Goal: Contribute content: Contribute content

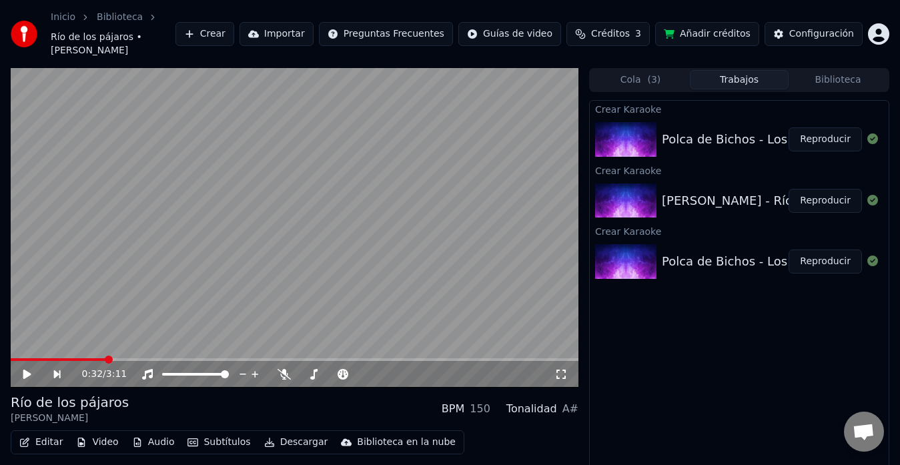
click at [748, 133] on div "Polca de Bichos - Los Zucará" at bounding box center [747, 139] width 171 height 19
click at [743, 191] on div "[PERSON_NAME] - Río de los pájaros" at bounding box center [771, 200] width 218 height 19
click at [234, 30] on button "Crear" at bounding box center [204, 34] width 59 height 24
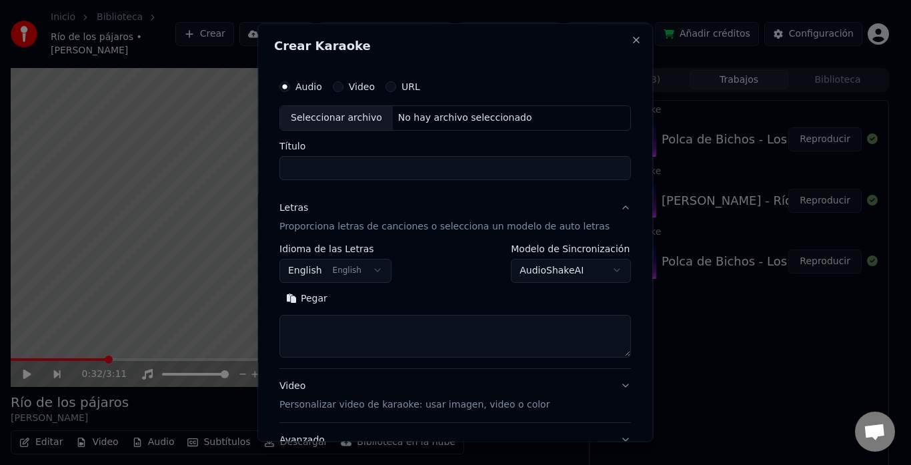
click at [349, 161] on input "Título" at bounding box center [456, 168] width 352 height 24
click at [329, 167] on input "**********" at bounding box center [456, 168] width 352 height 24
click at [352, 118] on div "Seleccionar archivo" at bounding box center [336, 118] width 113 height 24
type input "**********"
click at [318, 326] on textarea at bounding box center [456, 336] width 352 height 43
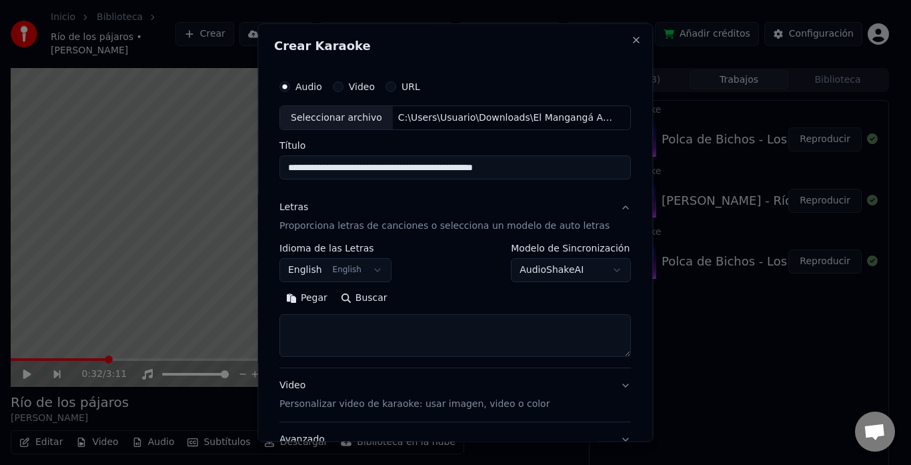
paste textarea "**********"
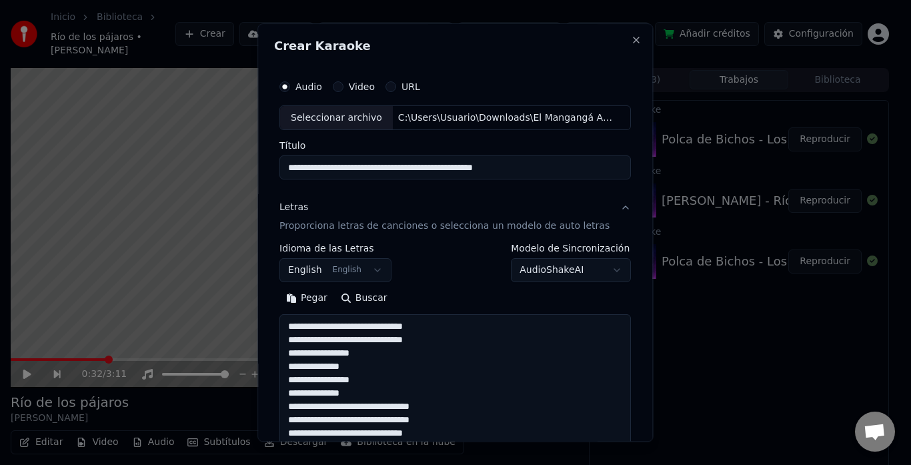
scroll to position [497, 0]
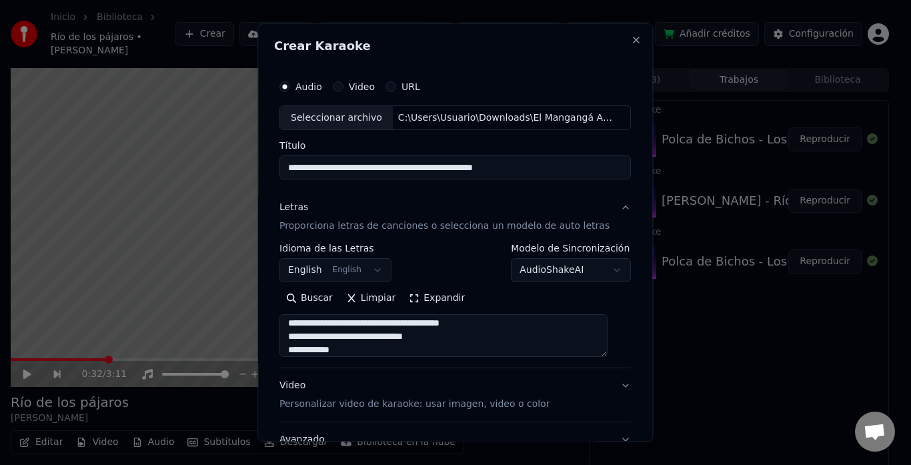
type textarea "**********"
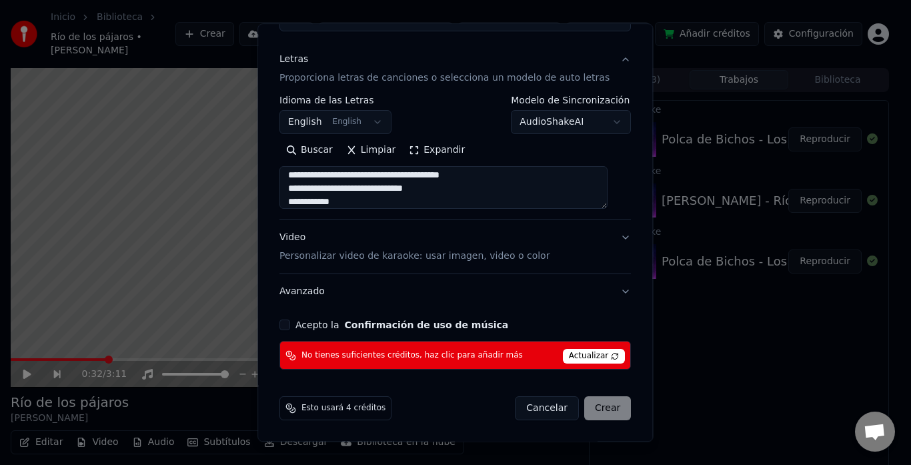
click at [287, 323] on button "Acepto la Confirmación de uso de música" at bounding box center [285, 325] width 11 height 11
click at [489, 354] on span "No tienes suficientes créditos, haz clic para añadir más" at bounding box center [413, 355] width 222 height 11
click at [582, 358] on span "Actualizar" at bounding box center [594, 357] width 63 height 15
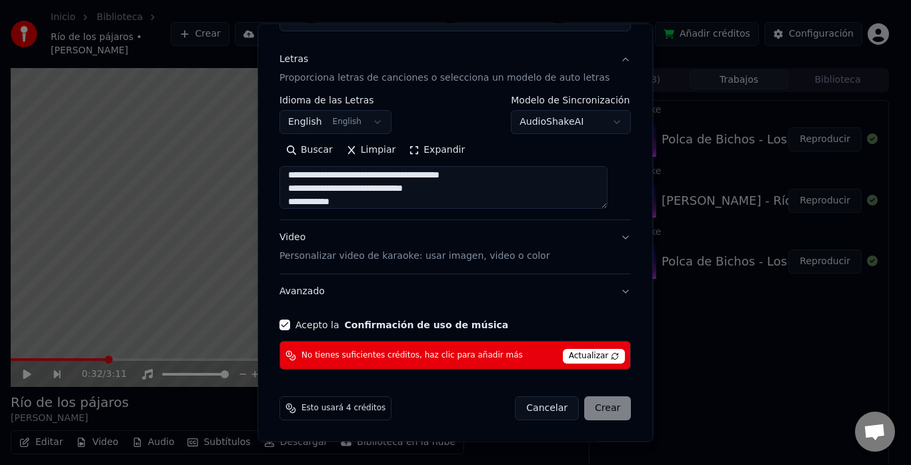
click at [475, 346] on div "No tienes suficientes créditos, haz clic para añadir más Actualizar" at bounding box center [456, 356] width 352 height 29
click at [365, 414] on div "Esto usará 4 créditos" at bounding box center [336, 409] width 112 height 24
click at [588, 406] on div "Cancelar Crear" at bounding box center [574, 409] width 116 height 24
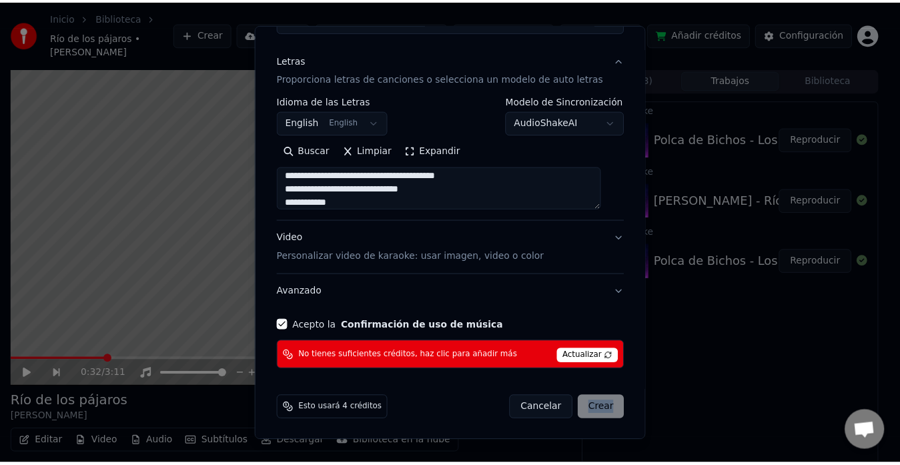
scroll to position [0, 0]
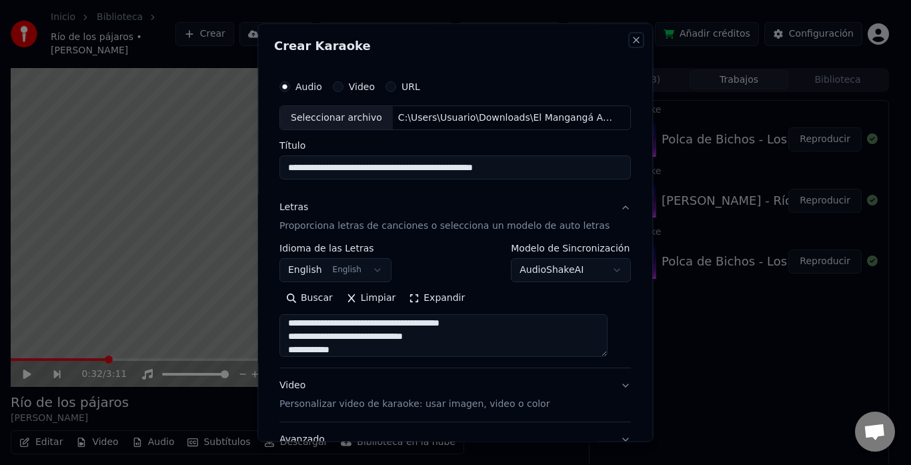
click at [632, 39] on button "Close" at bounding box center [637, 40] width 11 height 11
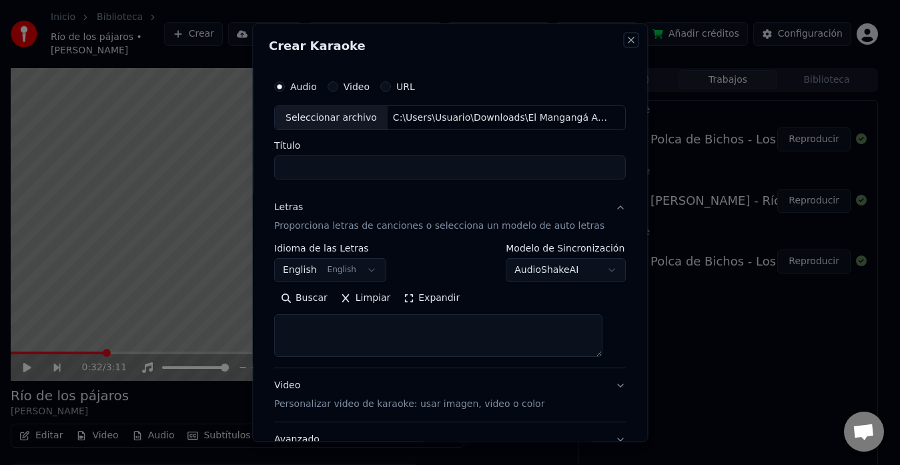
select select
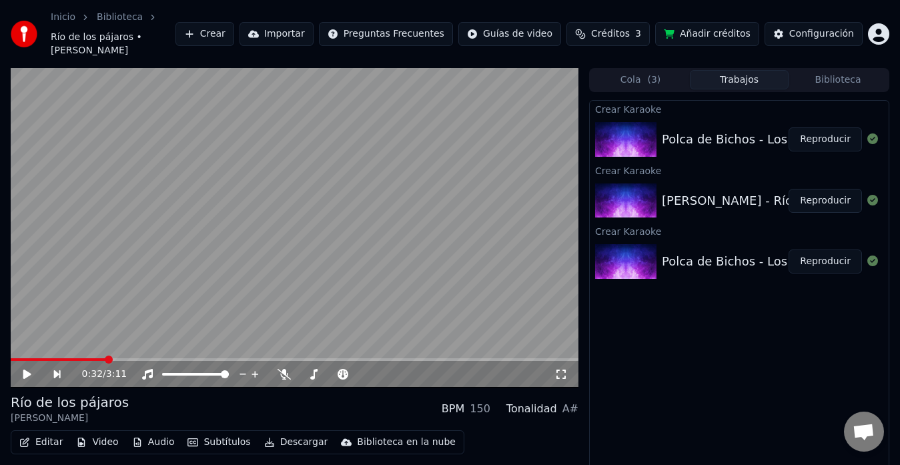
click at [814, 127] on button "Reproducir" at bounding box center [825, 139] width 73 height 24
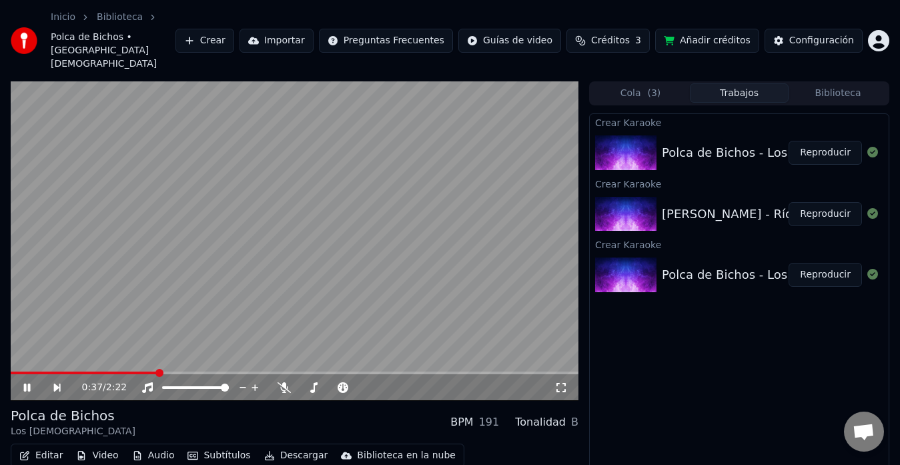
click at [158, 372] on span at bounding box center [295, 373] width 568 height 3
click at [870, 147] on icon at bounding box center [872, 152] width 11 height 11
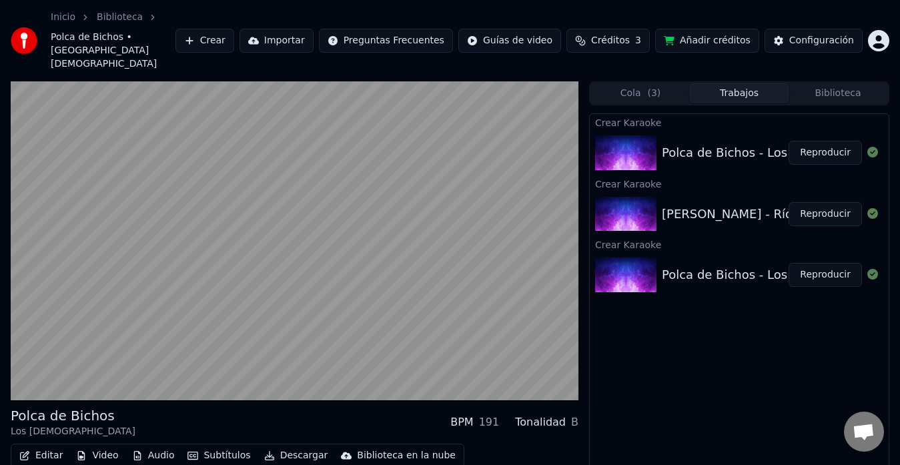
click at [655, 87] on span "( 3 )" at bounding box center [653, 93] width 13 height 13
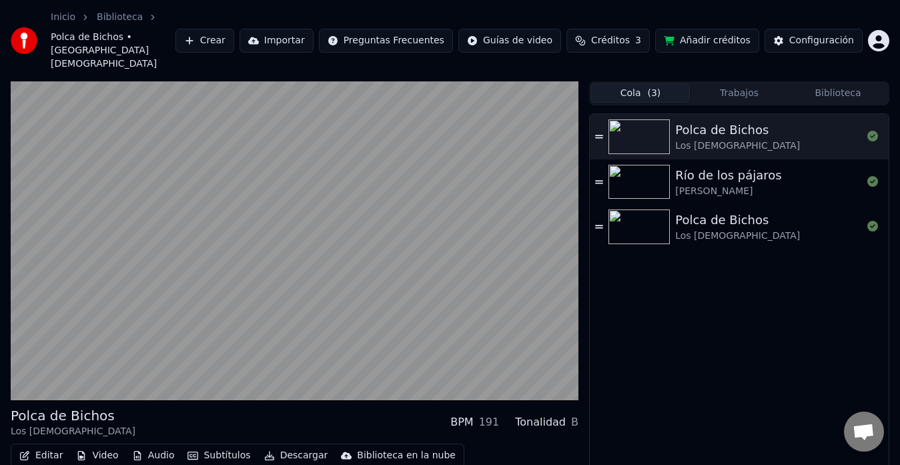
click at [734, 32] on button "Añadir créditos" at bounding box center [707, 41] width 104 height 24
click at [772, 211] on div "Polca de Bichos Los Zucará" at bounding box center [768, 227] width 187 height 32
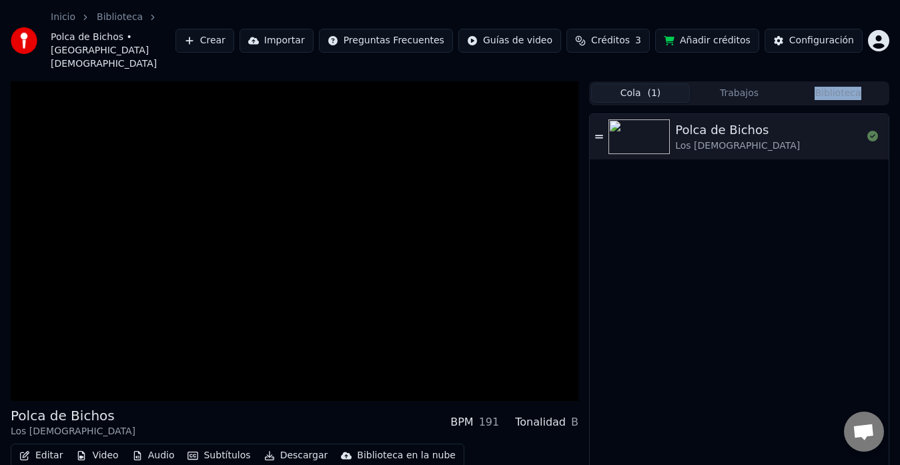
click at [772, 193] on div "Polca de Bichos Los Zucará" at bounding box center [739, 311] width 299 height 394
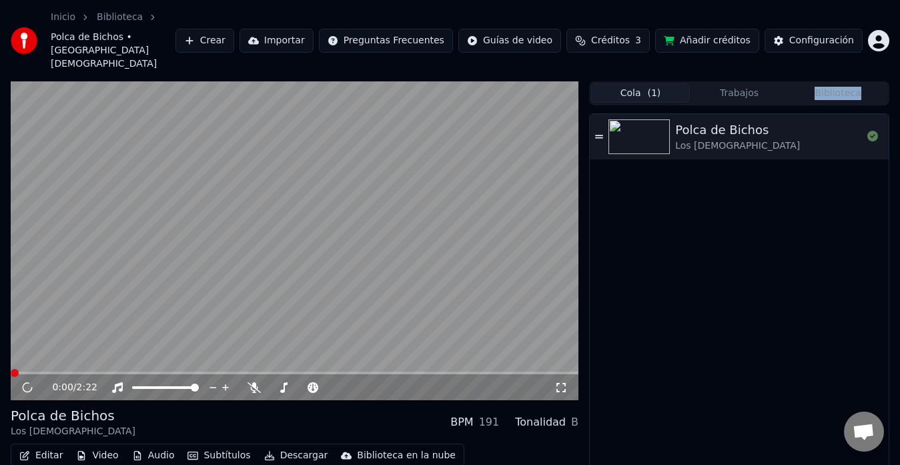
click at [772, 193] on div "Polca de Bichos Los Zucará" at bounding box center [739, 311] width 299 height 394
click at [98, 374] on div "0:00 / 2:22" at bounding box center [295, 387] width 568 height 27
click at [98, 372] on span at bounding box center [295, 373] width 568 height 3
click at [770, 121] on div "Polca de Bichos Los Zucará" at bounding box center [768, 137] width 187 height 32
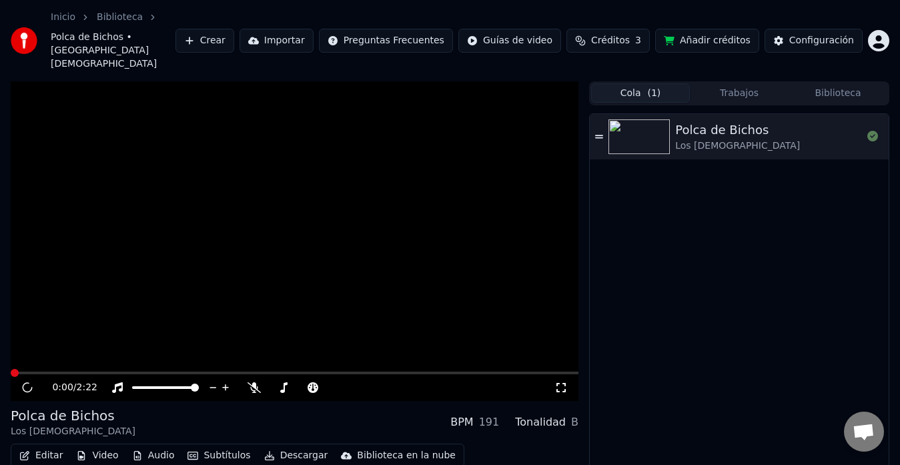
click at [770, 121] on div "Polca de Bichos Los Zucará" at bounding box center [768, 137] width 187 height 32
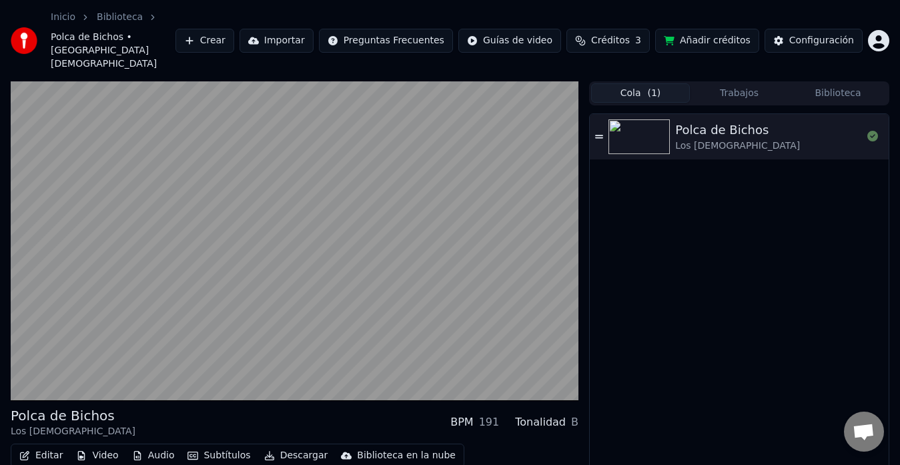
click at [744, 121] on div "Polca de Bichos" at bounding box center [737, 130] width 125 height 19
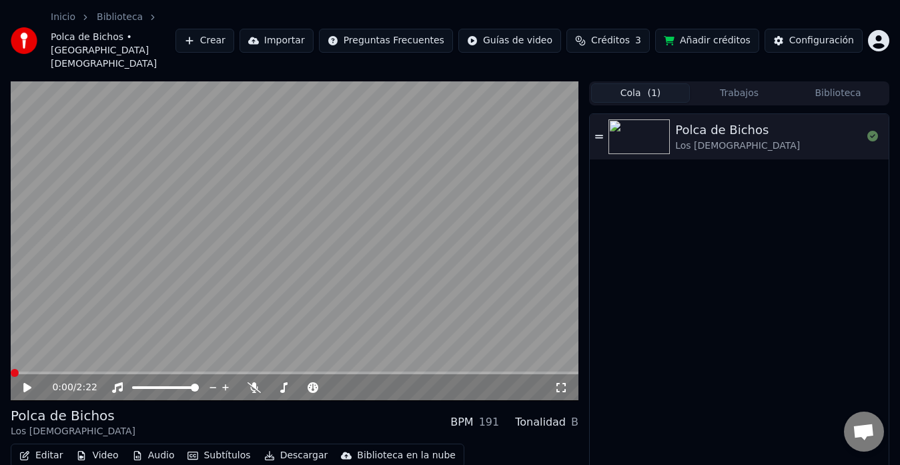
click at [71, 20] on link "Inicio" at bounding box center [63, 17] width 25 height 13
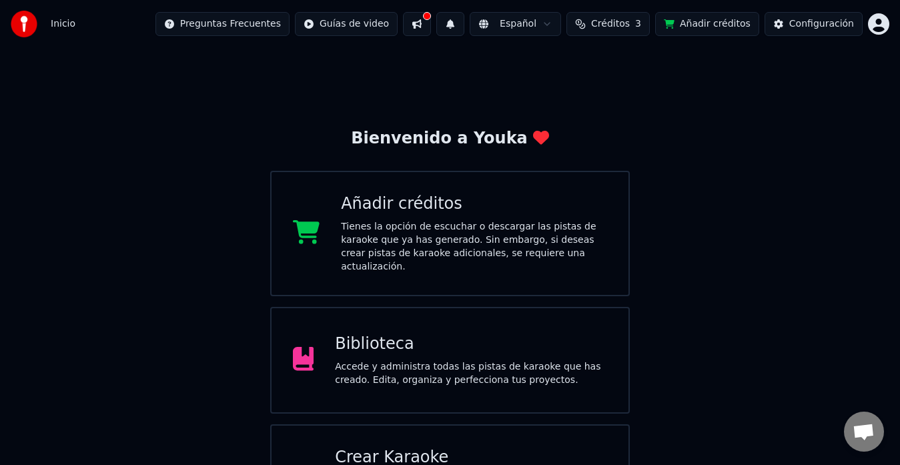
click at [372, 360] on div "Accede y administra todas las pistas de karaoke que has creado. Edita, organiza…" at bounding box center [471, 373] width 272 height 27
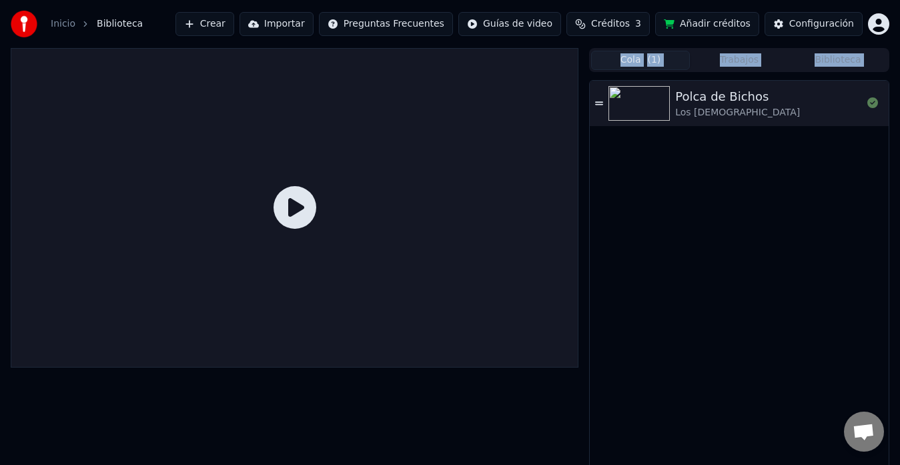
click at [372, 350] on div at bounding box center [295, 208] width 568 height 320
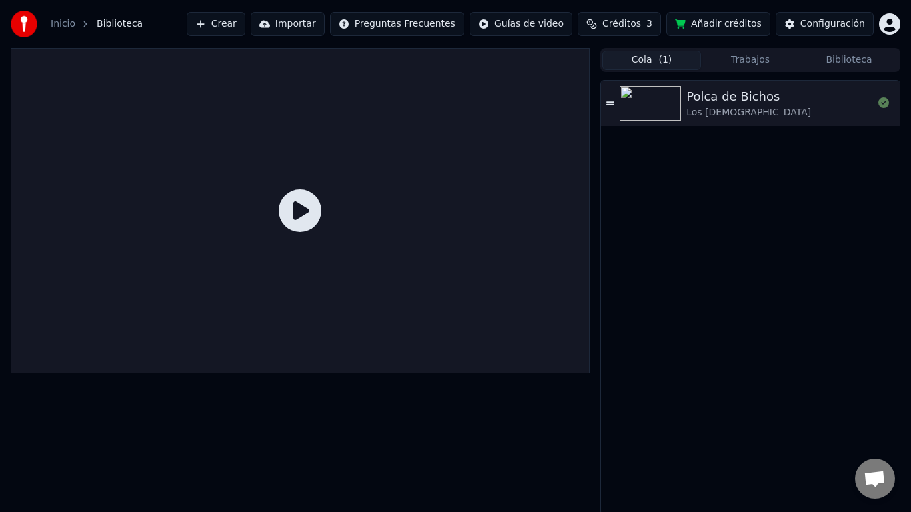
click at [322, 232] on icon at bounding box center [300, 210] width 43 height 43
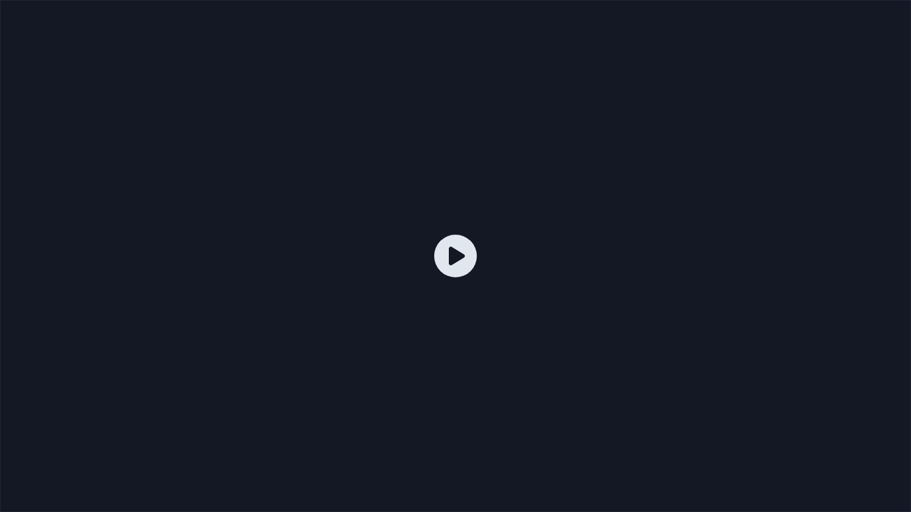
click at [484, 270] on div at bounding box center [455, 256] width 911 height 512
click at [562, 326] on div at bounding box center [455, 256] width 911 height 512
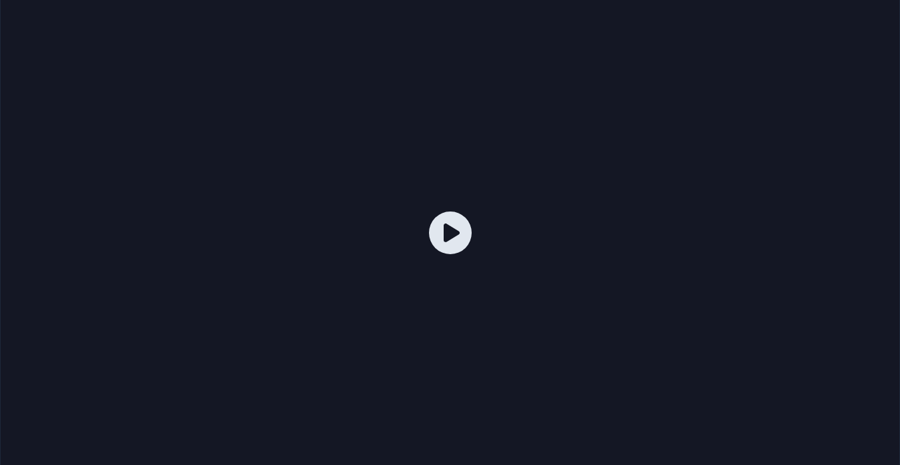
click at [117, 27] on span "Biblioteca" at bounding box center [120, 23] width 46 height 13
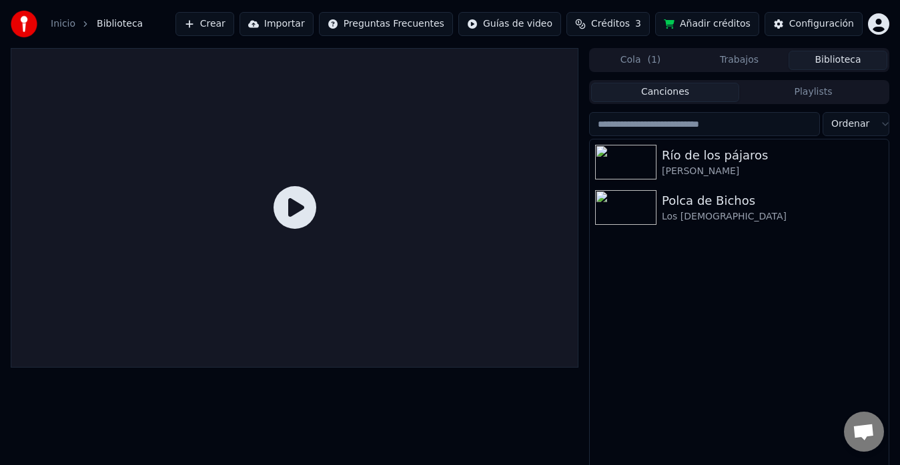
click at [843, 65] on button "Biblioteca" at bounding box center [838, 60] width 99 height 19
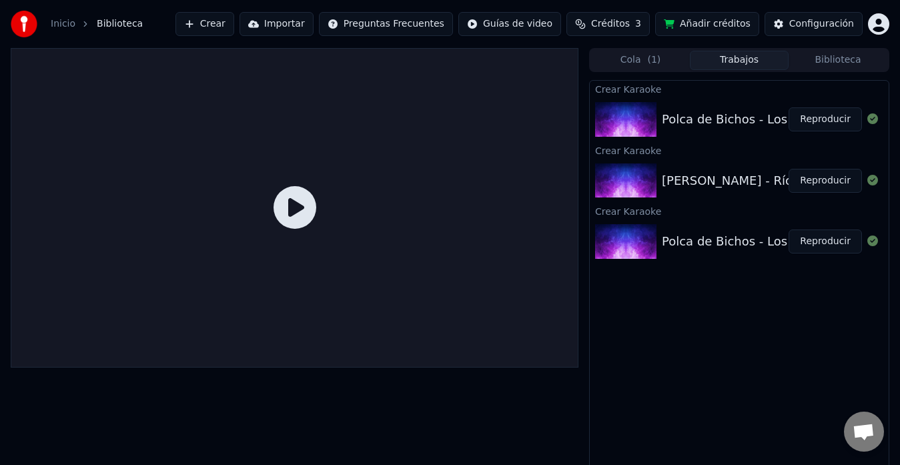
click at [755, 61] on button "Trabajos" at bounding box center [739, 60] width 99 height 19
click at [825, 63] on button "Biblioteca" at bounding box center [838, 60] width 99 height 19
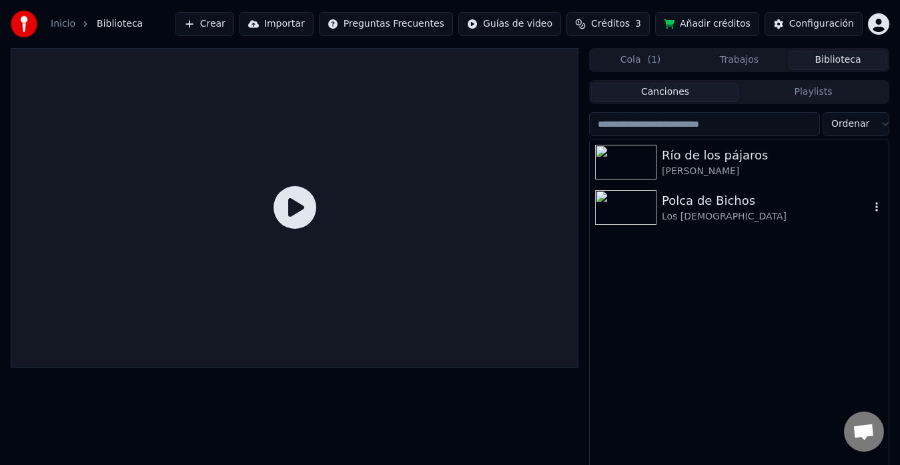
click at [771, 207] on div "Polca de Bichos" at bounding box center [766, 200] width 208 height 19
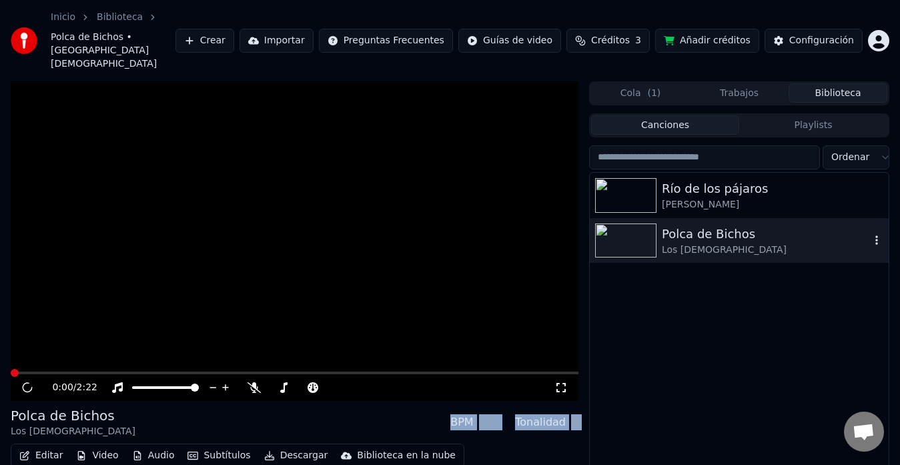
click at [771, 225] on div "Polca de Bichos" at bounding box center [766, 234] width 208 height 19
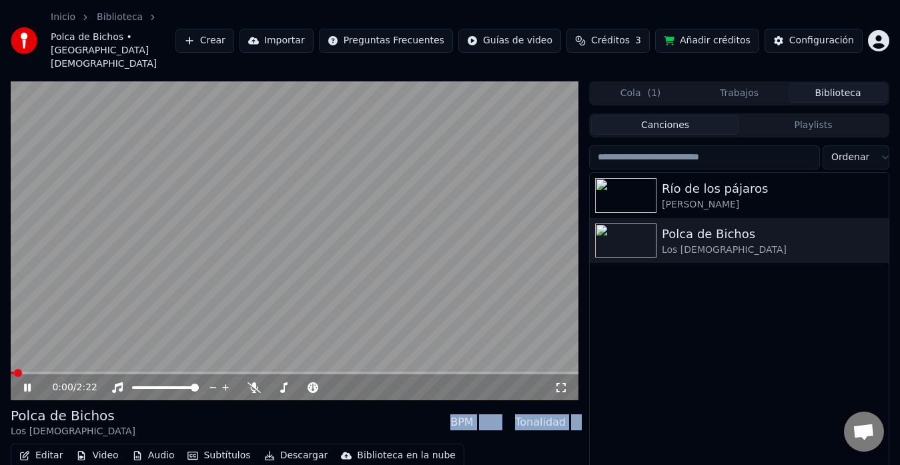
click at [98, 372] on span at bounding box center [295, 373] width 568 height 3
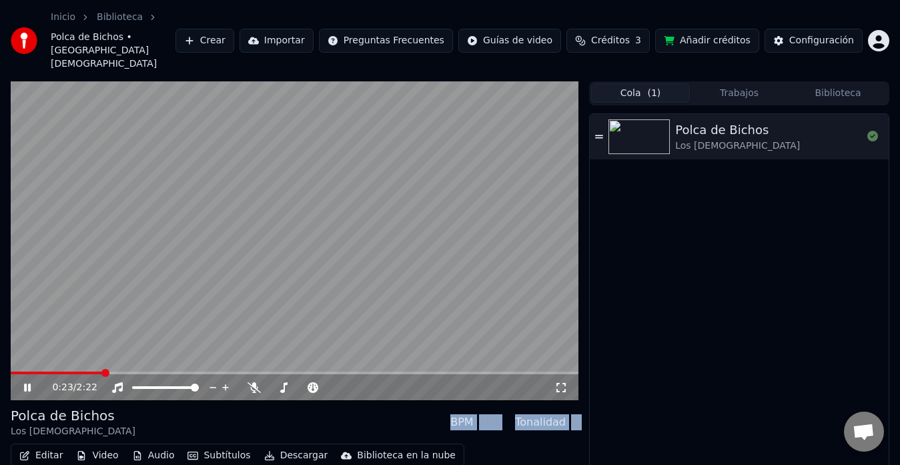
click at [628, 83] on button "Cola ( 1 )" at bounding box center [640, 92] width 99 height 19
click at [725, 127] on div "Polca de Bichos Los Zucará" at bounding box center [739, 136] width 299 height 45
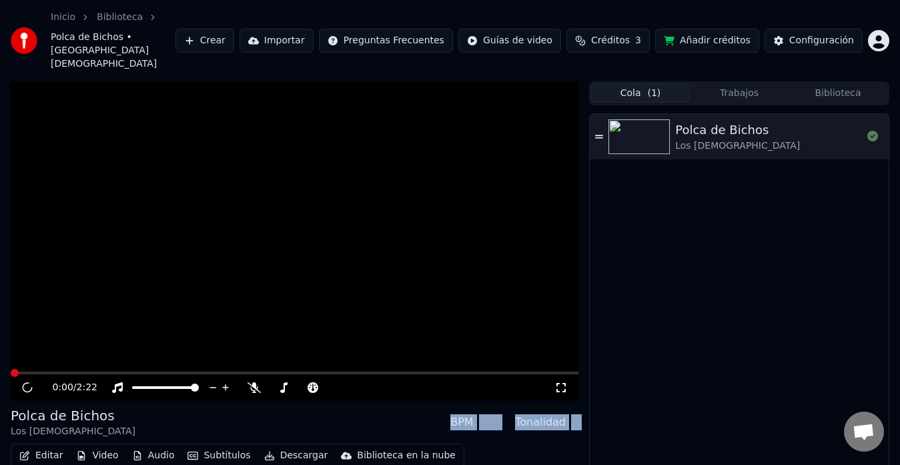
click at [725, 127] on div "Polca de Bichos Los Zucará" at bounding box center [739, 136] width 299 height 45
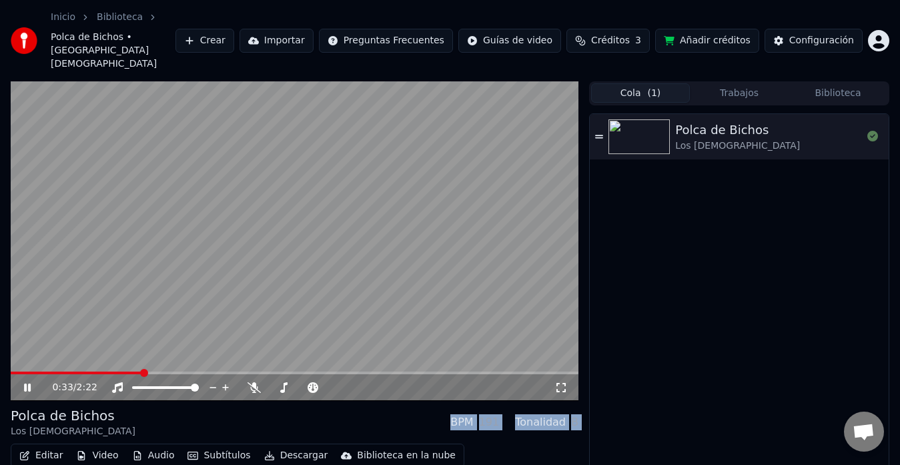
click at [143, 372] on span at bounding box center [295, 373] width 568 height 3
click at [872, 131] on icon at bounding box center [872, 136] width 11 height 11
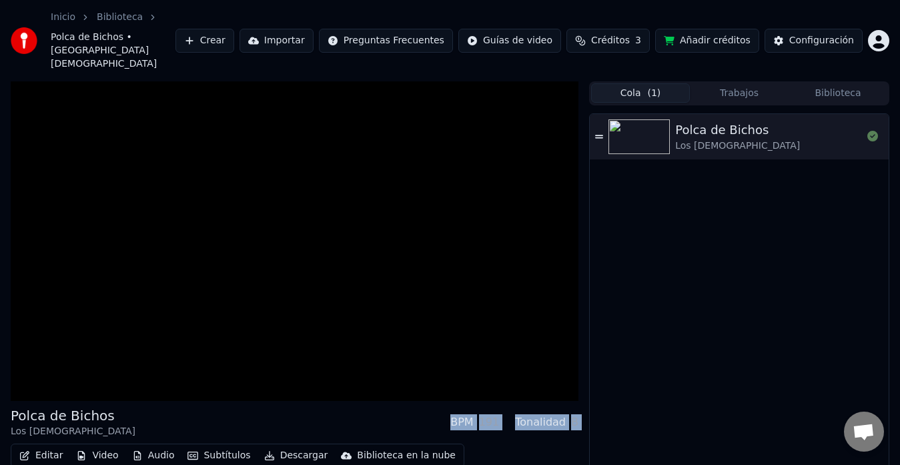
click at [872, 131] on icon at bounding box center [872, 136] width 11 height 11
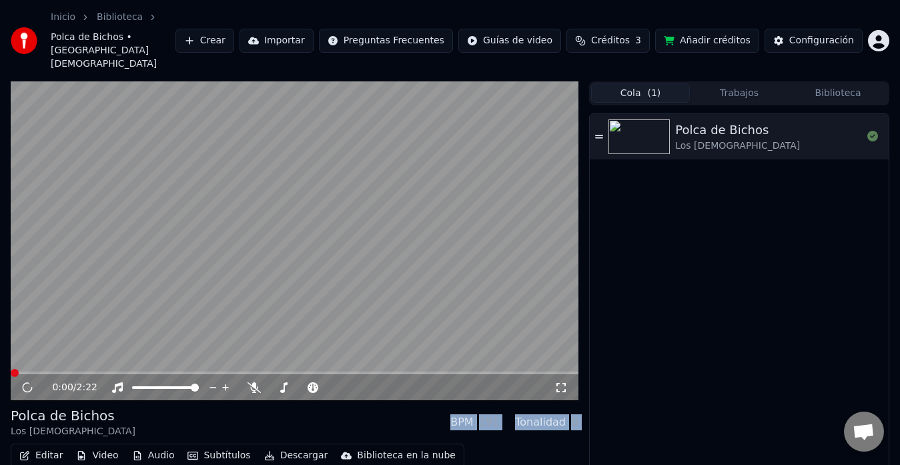
drag, startPoint x: 872, startPoint y: 108, endPoint x: 602, endPoint y: 110, distance: 269.6
click at [602, 114] on div "Polca de Bichos Los Zucará" at bounding box center [739, 136] width 299 height 45
click at [602, 132] on icon at bounding box center [599, 136] width 8 height 9
click at [746, 83] on button "Trabajos" at bounding box center [739, 92] width 99 height 19
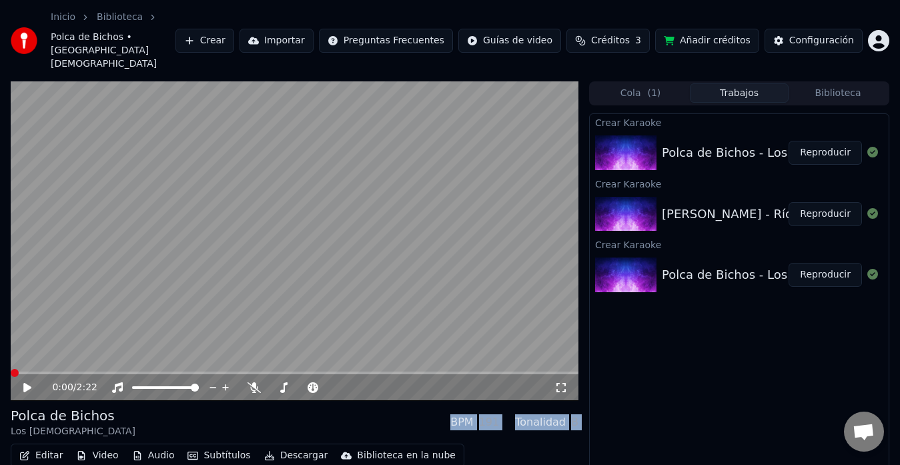
click at [825, 141] on button "Reproducir" at bounding box center [825, 153] width 73 height 24
click at [91, 344] on video at bounding box center [295, 241] width 568 height 320
click at [20, 381] on div "0:00 / 2:22" at bounding box center [294, 387] width 557 height 13
click at [25, 383] on icon at bounding box center [27, 387] width 8 height 9
click at [159, 372] on span at bounding box center [295, 373] width 568 height 3
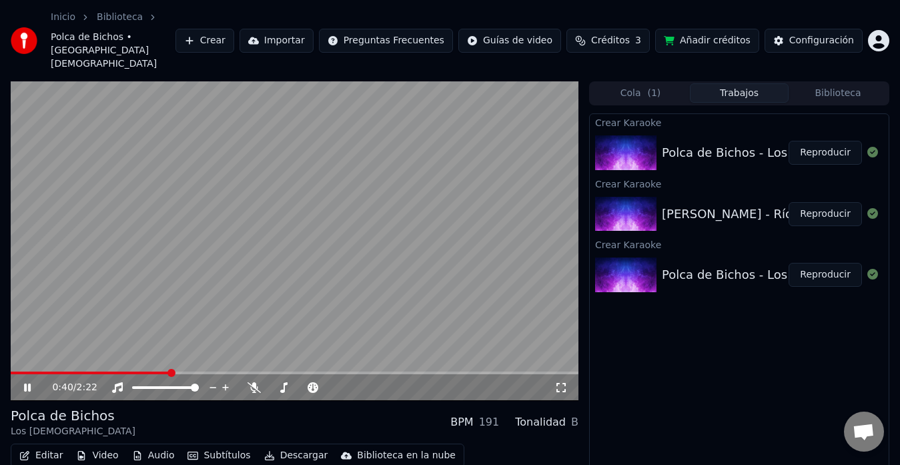
click at [832, 202] on button "Reproducir" at bounding box center [825, 214] width 73 height 24
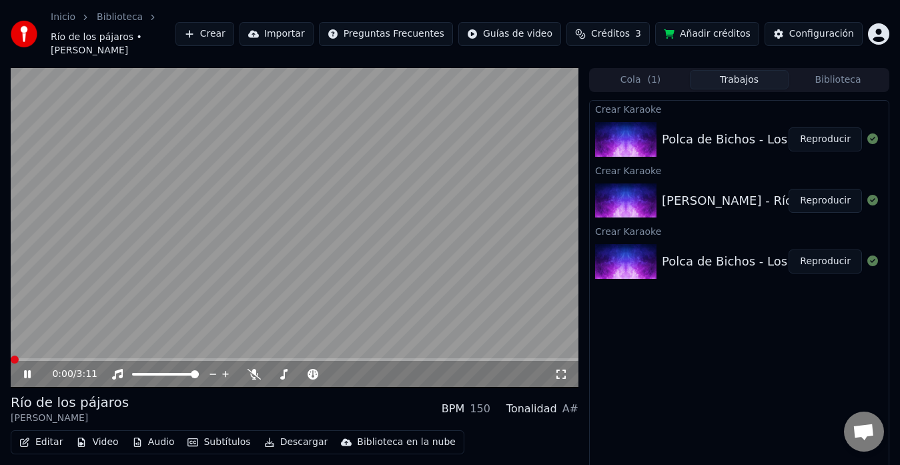
click at [141, 358] on span at bounding box center [295, 359] width 568 height 3
click at [836, 250] on button "Reproducir" at bounding box center [825, 262] width 73 height 24
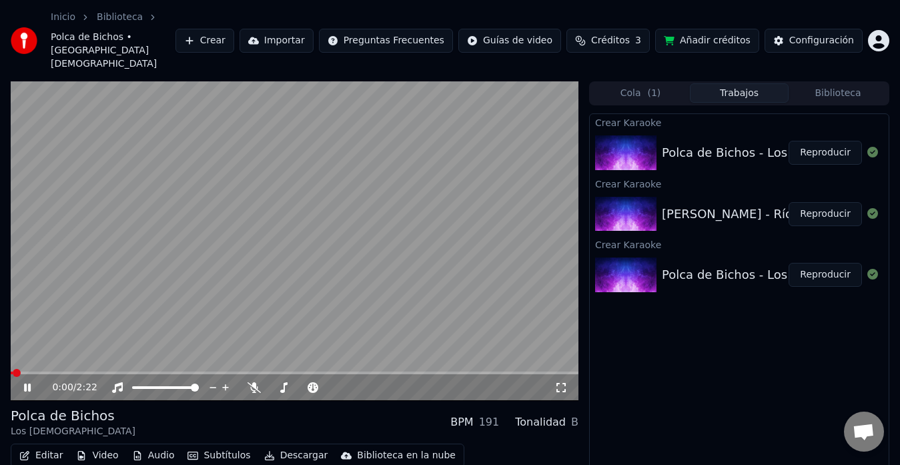
click at [80, 372] on span at bounding box center [295, 373] width 568 height 3
click at [26, 384] on icon at bounding box center [27, 388] width 7 height 8
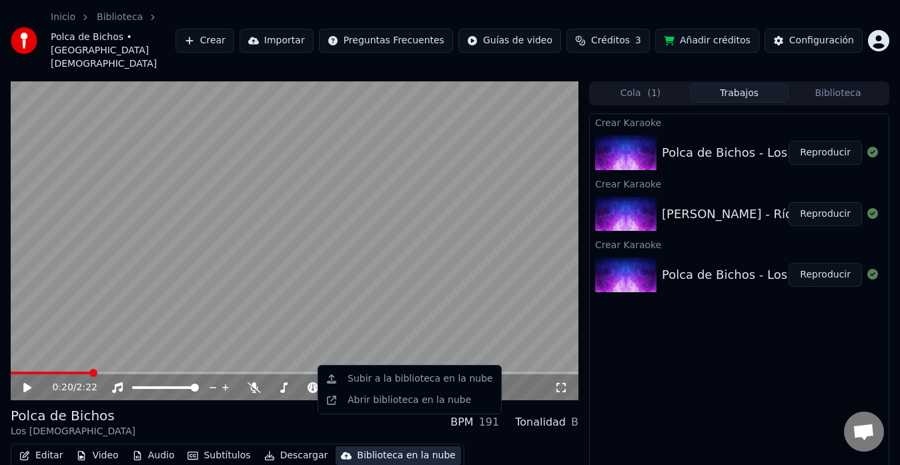
click at [378, 449] on div "Biblioteca en la nube" at bounding box center [406, 455] width 99 height 13
click at [796, 352] on div "Crear Karaoke Polca de Bichos - Los Zucará Reproducir Crear Karaoke Catherine V…" at bounding box center [739, 310] width 300 height 395
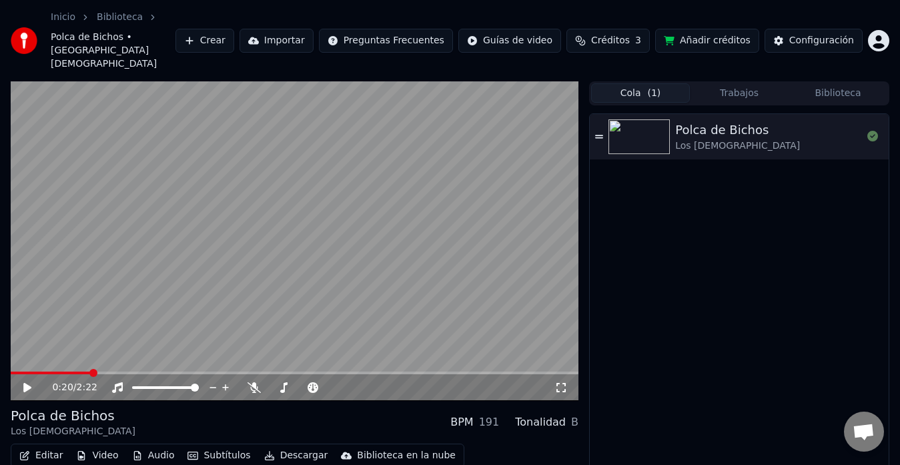
click at [647, 83] on button "Cola ( 1 )" at bounding box center [640, 92] width 99 height 19
click at [741, 139] on div "Los [DEMOGRAPHIC_DATA]" at bounding box center [737, 145] width 125 height 13
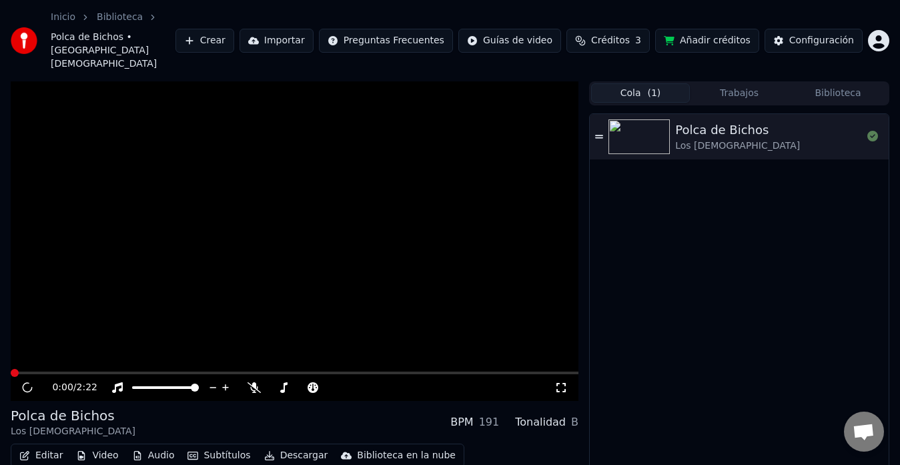
click at [741, 139] on div "Los [DEMOGRAPHIC_DATA]" at bounding box center [737, 145] width 125 height 13
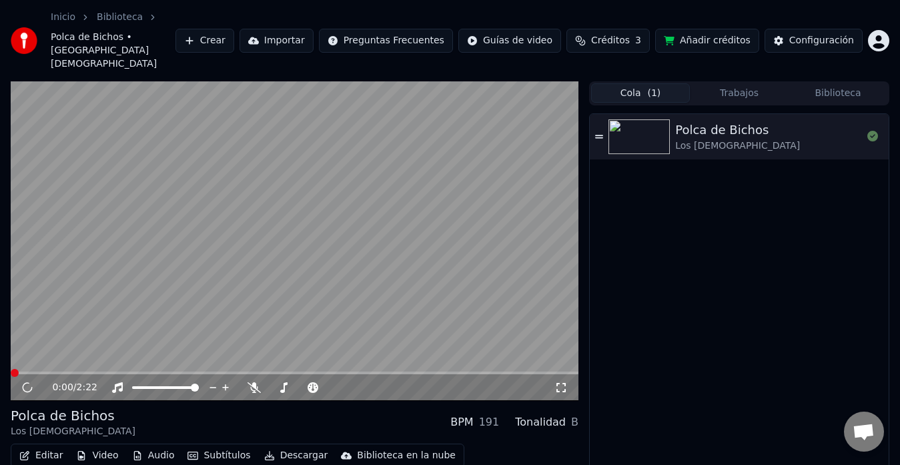
click at [127, 372] on span at bounding box center [295, 373] width 568 height 3
click at [413, 121] on video at bounding box center [295, 241] width 568 height 320
click at [29, 384] on icon at bounding box center [27, 388] width 7 height 8
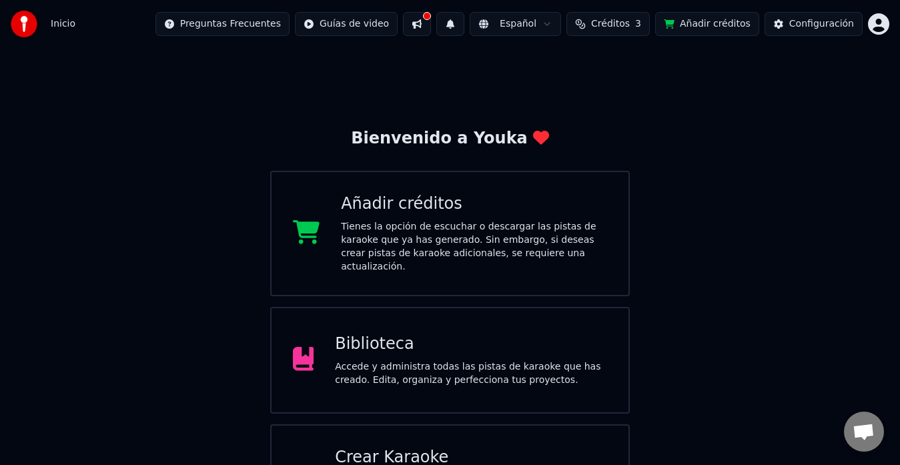
click at [439, 340] on div "Biblioteca" at bounding box center [471, 344] width 272 height 21
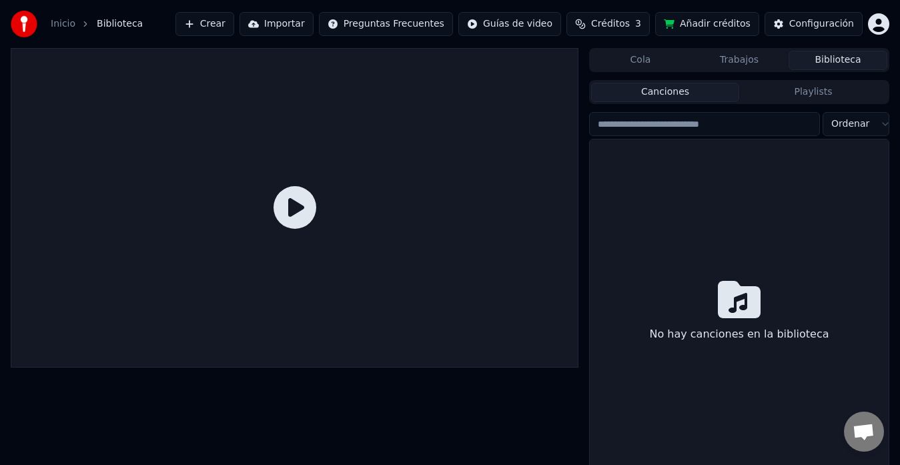
click at [439, 340] on div at bounding box center [295, 208] width 568 height 320
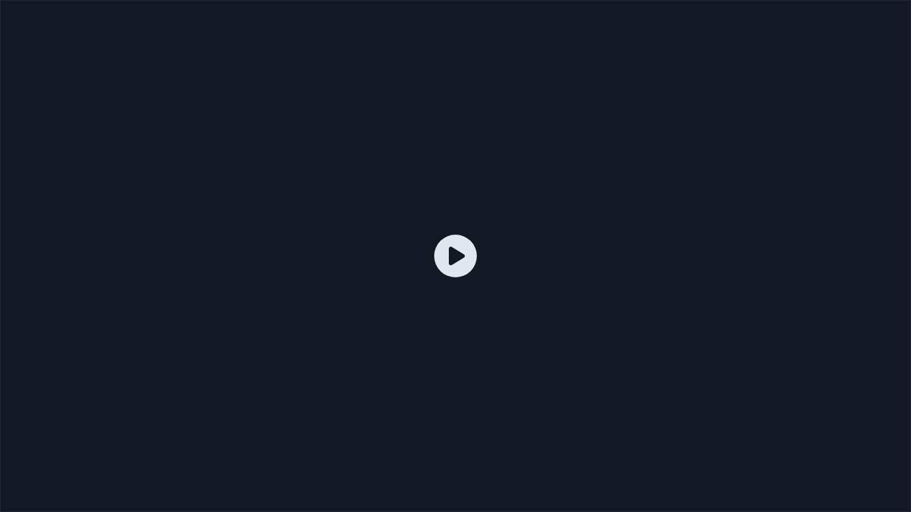
click at [440, 264] on icon at bounding box center [455, 256] width 43 height 43
drag, startPoint x: 440, startPoint y: 264, endPoint x: 470, endPoint y: 382, distance: 121.2
click at [470, 397] on div at bounding box center [455, 256] width 911 height 512
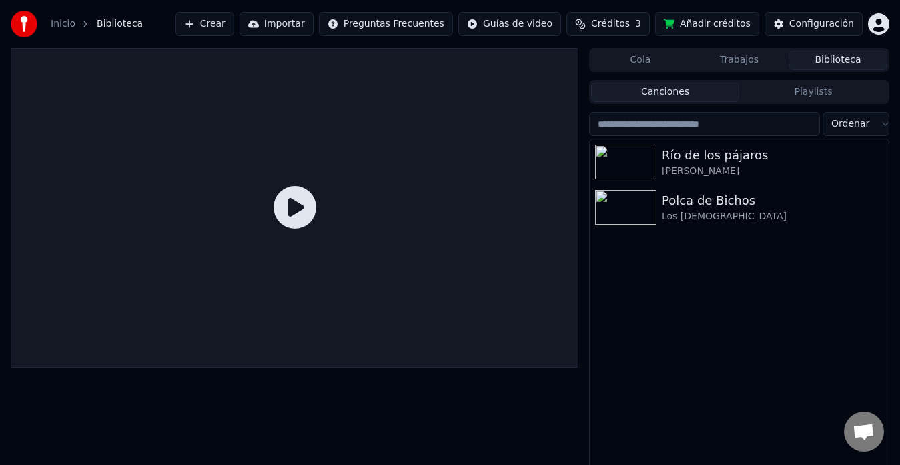
click at [470, 382] on div at bounding box center [295, 268] width 568 height 440
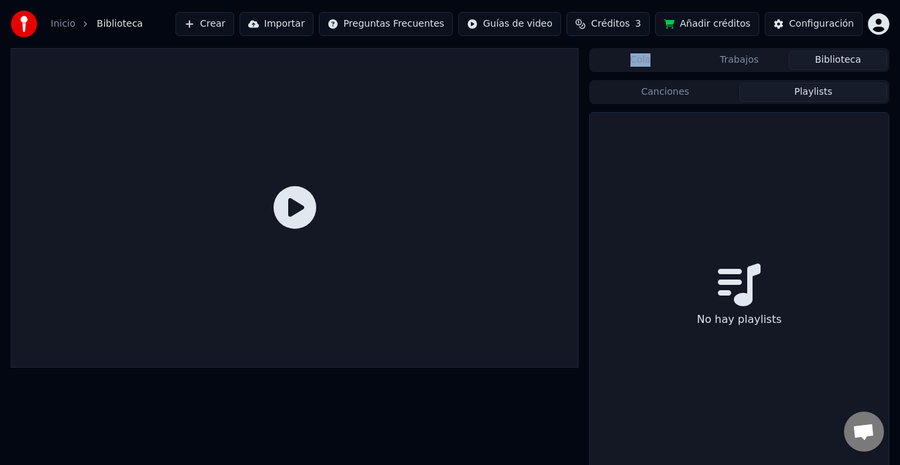
click at [804, 99] on button "Playlists" at bounding box center [813, 92] width 148 height 19
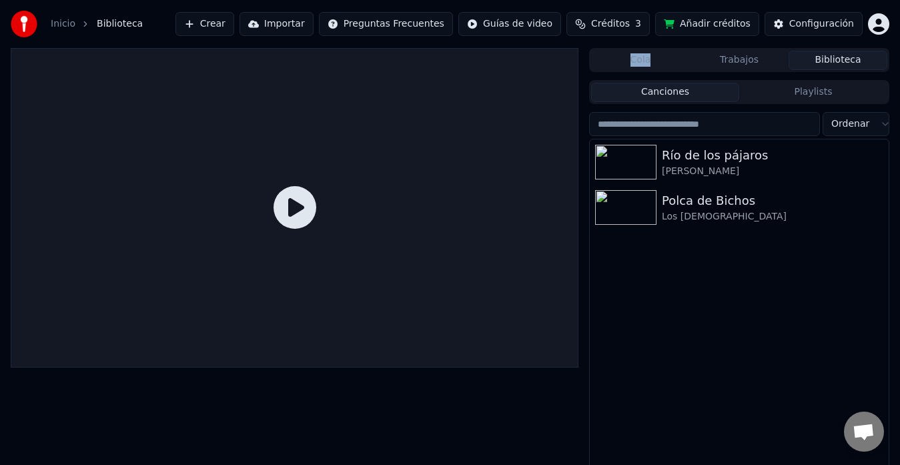
click at [689, 94] on button "Canciones" at bounding box center [665, 92] width 148 height 19
